Goal: Transaction & Acquisition: Purchase product/service

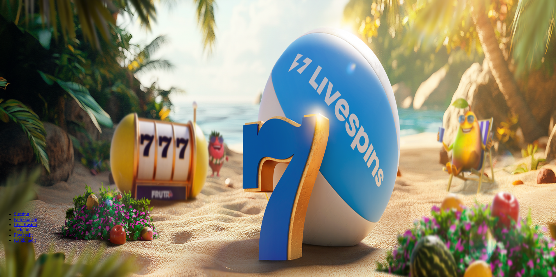
click at [18, 75] on span "Talletus" at bounding box center [11, 72] width 13 height 4
drag, startPoint x: 119, startPoint y: 52, endPoint x: 55, endPoint y: 60, distance: 64.3
click at [55, 60] on div "3h 16m 17s Taso 6 Samppa Fredrik Sarparanta 0.07 € Talletus 0.07 € Kasino Live …" at bounding box center [278, 104] width 552 height 205
type input "**"
click at [42, 201] on button "TALLETA JA PELAA" at bounding box center [21, 204] width 39 height 6
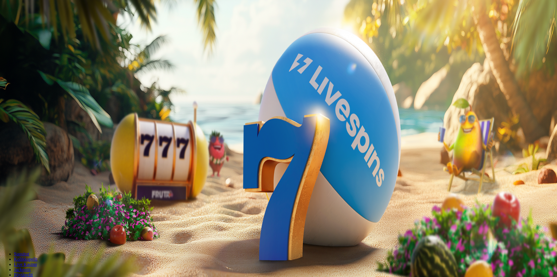
click at [239, 156] on div at bounding box center [278, 156] width 552 height 0
click at [212, 156] on div at bounding box center [278, 156] width 552 height 0
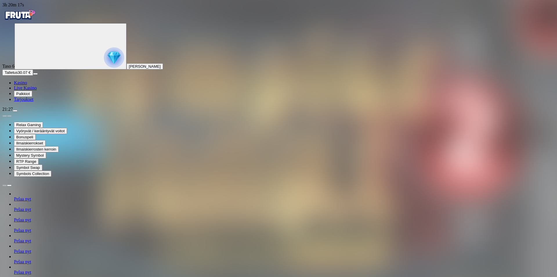
click at [52, 102] on ul "Kasino Live Kasino Palkkiot Tarjoukset" at bounding box center [278, 91] width 552 height 22
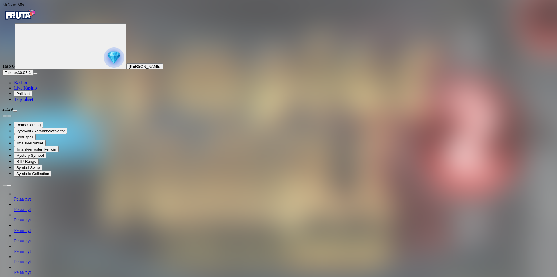
click at [53, 102] on div "Taso 6 Samppa Fredrik Sarparanta Talletus 30.07 € Kasino Live Kasino Palkkiot T…" at bounding box center [278, 62] width 552 height 79
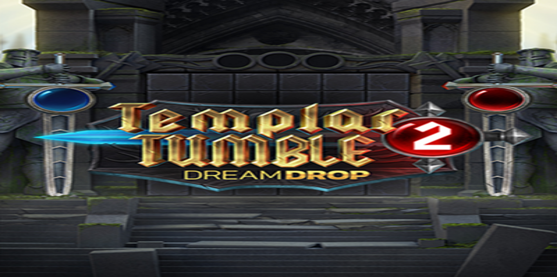
click at [31, 75] on button "Talletus 4.07 €" at bounding box center [16, 72] width 28 height 6
drag, startPoint x: 118, startPoint y: 54, endPoint x: 41, endPoint y: 56, distance: 77.2
click at [41, 56] on div "3h 43m 1s Taso 6 Samppa Fredrik Sarparanta Talletus 4.07 € Kasino Live Kasino P…" at bounding box center [278, 225] width 552 height 446
type input "**"
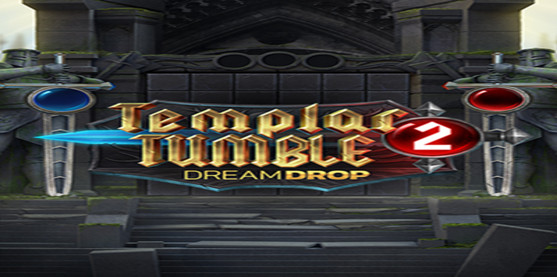
click at [27, 85] on span "Kasino" at bounding box center [20, 82] width 13 height 5
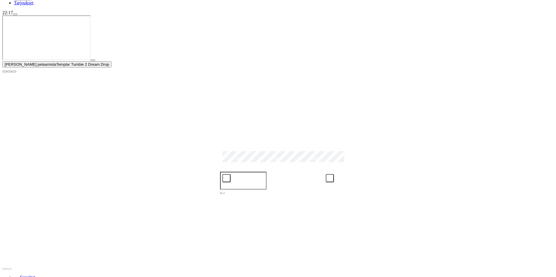
scroll to position [97, 0]
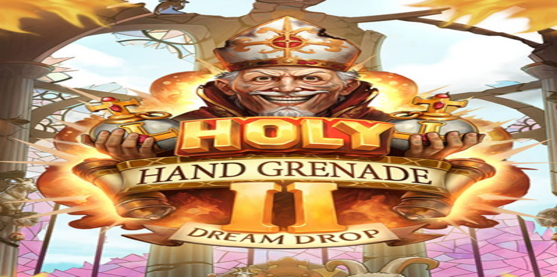
click at [33, 75] on button "Talletus 67.92 €" at bounding box center [17, 72] width 31 height 6
drag, startPoint x: 119, startPoint y: 48, endPoint x: 47, endPoint y: 57, distance: 72.5
click at [48, 57] on div "4h 36m 38s Taso 6 Samppa Fredrik Sarparanta Talletus 67.92 € Kasino Live Kasino…" at bounding box center [278, 225] width 552 height 446
type input "**"
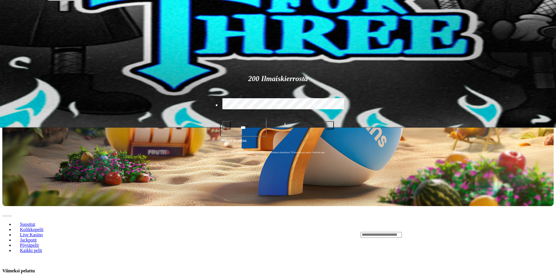
scroll to position [97, 0]
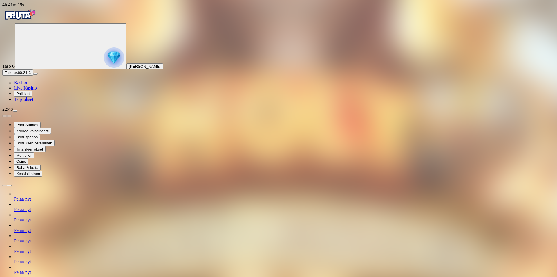
click at [33, 102] on ul "Kasino Live Kasino Palkkiot Tarjoukset" at bounding box center [278, 91] width 552 height 22
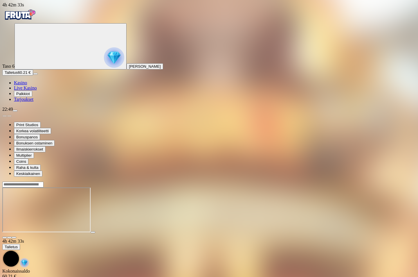
drag, startPoint x: 87, startPoint y: 207, endPoint x: 82, endPoint y: 198, distance: 11.0
click at [87, 208] on main "4h 42m 33s Talletus Kokonaissaldo 60.21 € Kotiutus 60.17 € Bonukset 0.04 € Tall…" at bounding box center [208, 238] width 413 height 114
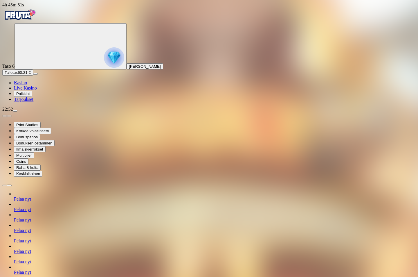
click at [27, 85] on span "Kasino" at bounding box center [20, 82] width 13 height 5
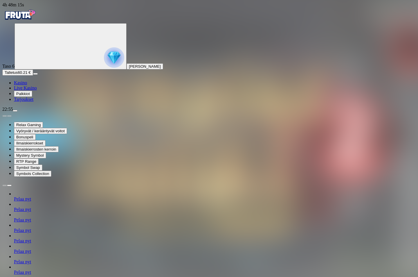
click at [27, 85] on span "Kasino" at bounding box center [20, 82] width 13 height 5
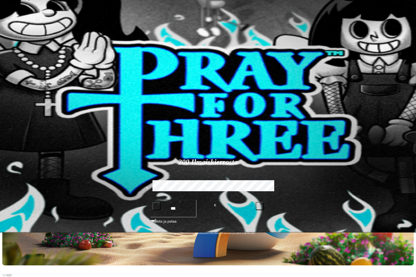
scroll to position [97, 0]
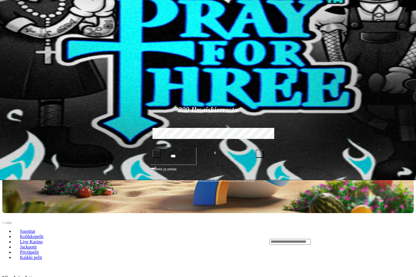
click at [95, 61] on button "button" at bounding box center [93, 60] width 5 height 2
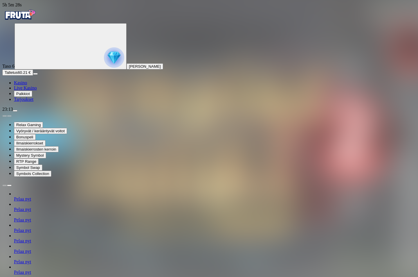
click at [26, 85] on span "Kasino" at bounding box center [20, 82] width 13 height 5
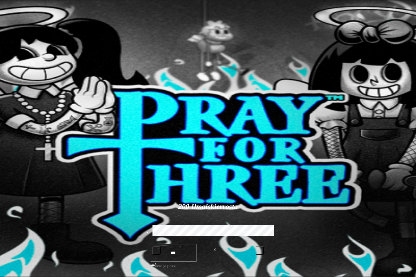
type input "******"
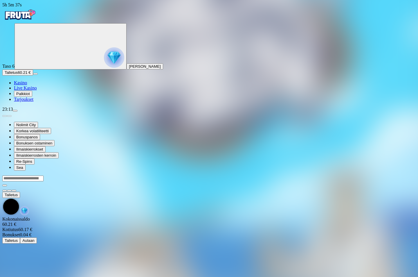
click at [308, 181] on div at bounding box center [208, 181] width 413 height 0
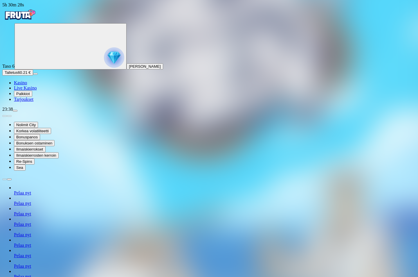
click at [27, 85] on span "Kasino" at bounding box center [20, 82] width 13 height 5
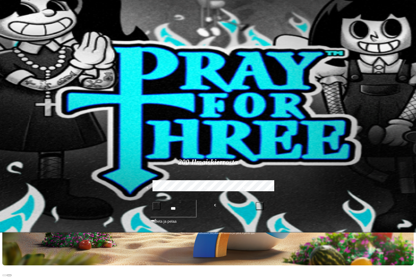
scroll to position [97, 0]
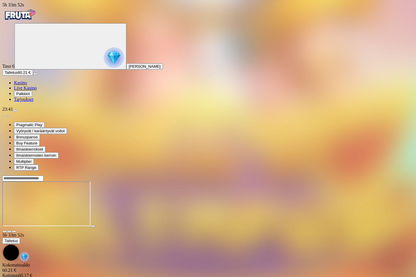
click at [44, 175] on input "Search" at bounding box center [22, 178] width 41 height 6
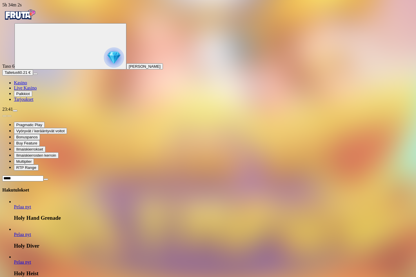
type input "****"
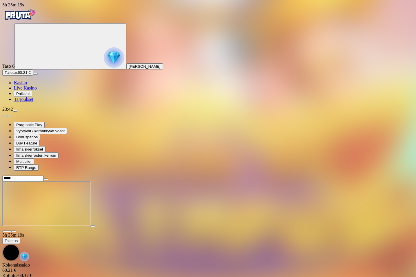
click at [25, 85] on span "Kasino" at bounding box center [20, 82] width 13 height 5
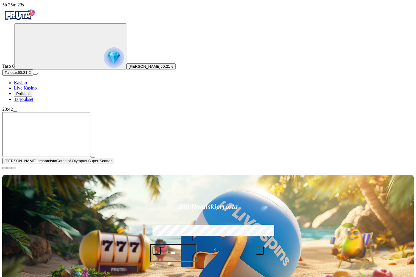
drag, startPoint x: 115, startPoint y: 161, endPoint x: 120, endPoint y: 160, distance: 5.3
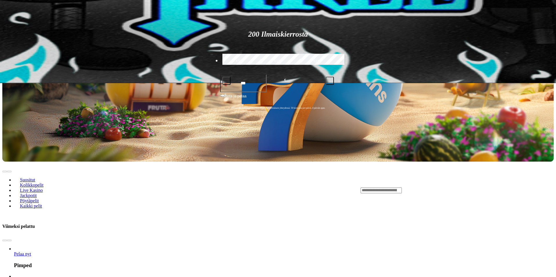
scroll to position [97, 0]
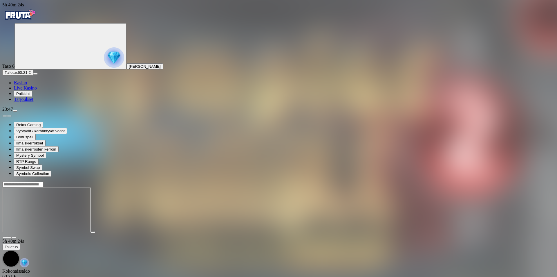
click at [27, 85] on span "Kasino" at bounding box center [20, 82] width 13 height 5
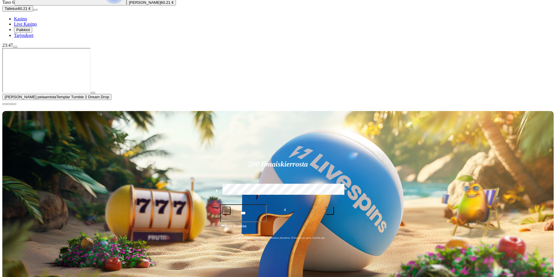
scroll to position [97, 0]
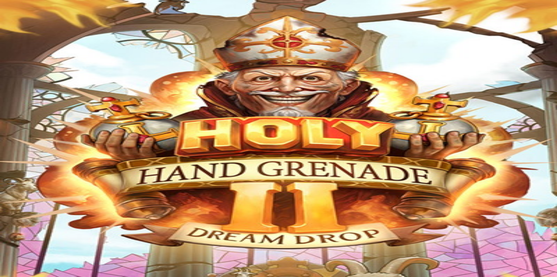
click at [28, 96] on span "Palkkiot" at bounding box center [23, 93] width 14 height 4
